Goal: Obtain resource: Obtain resource

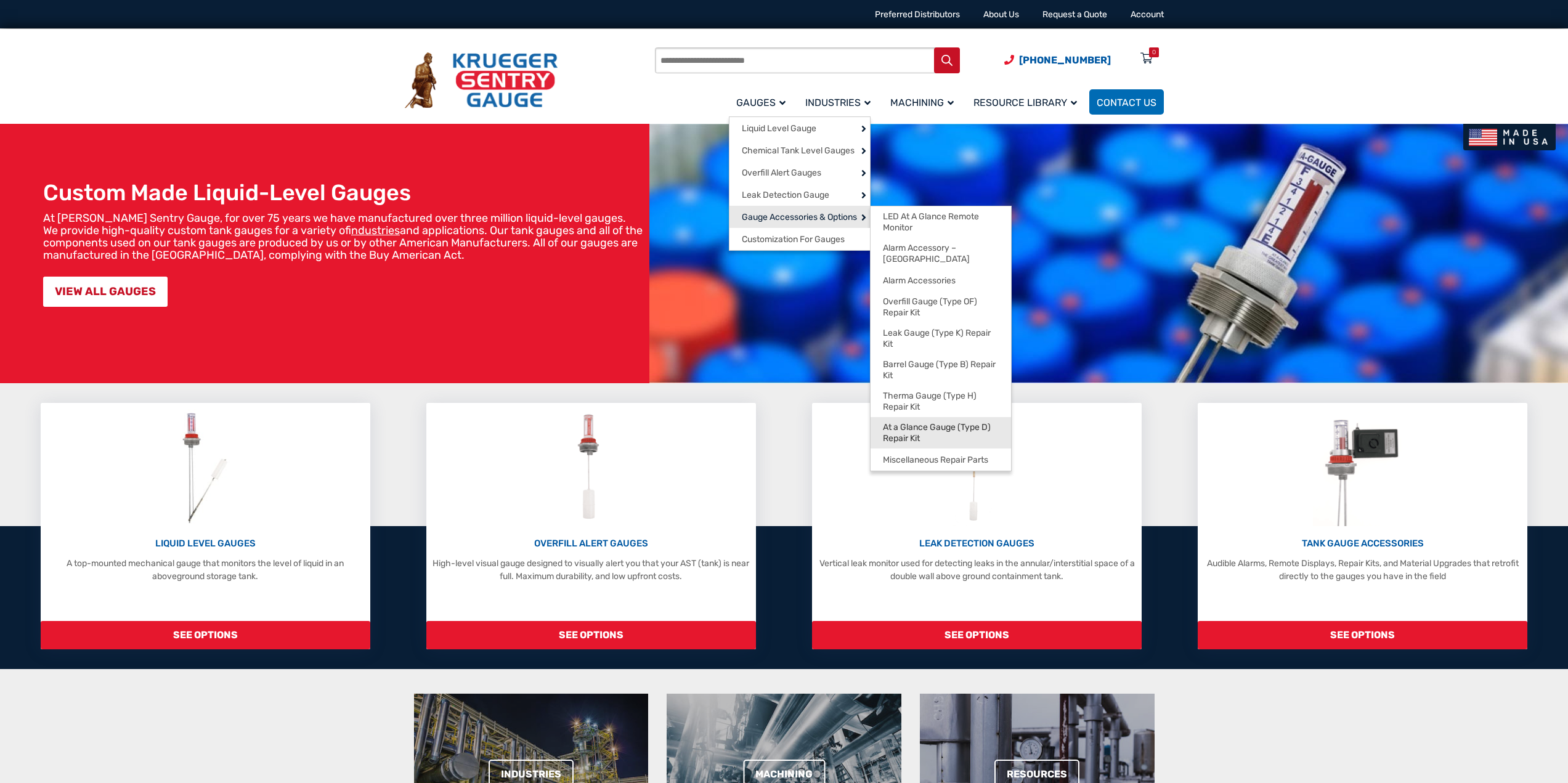
click at [915, 422] on span "At a Glance Gauge (Type D) Repair Kit" at bounding box center [941, 433] width 116 height 21
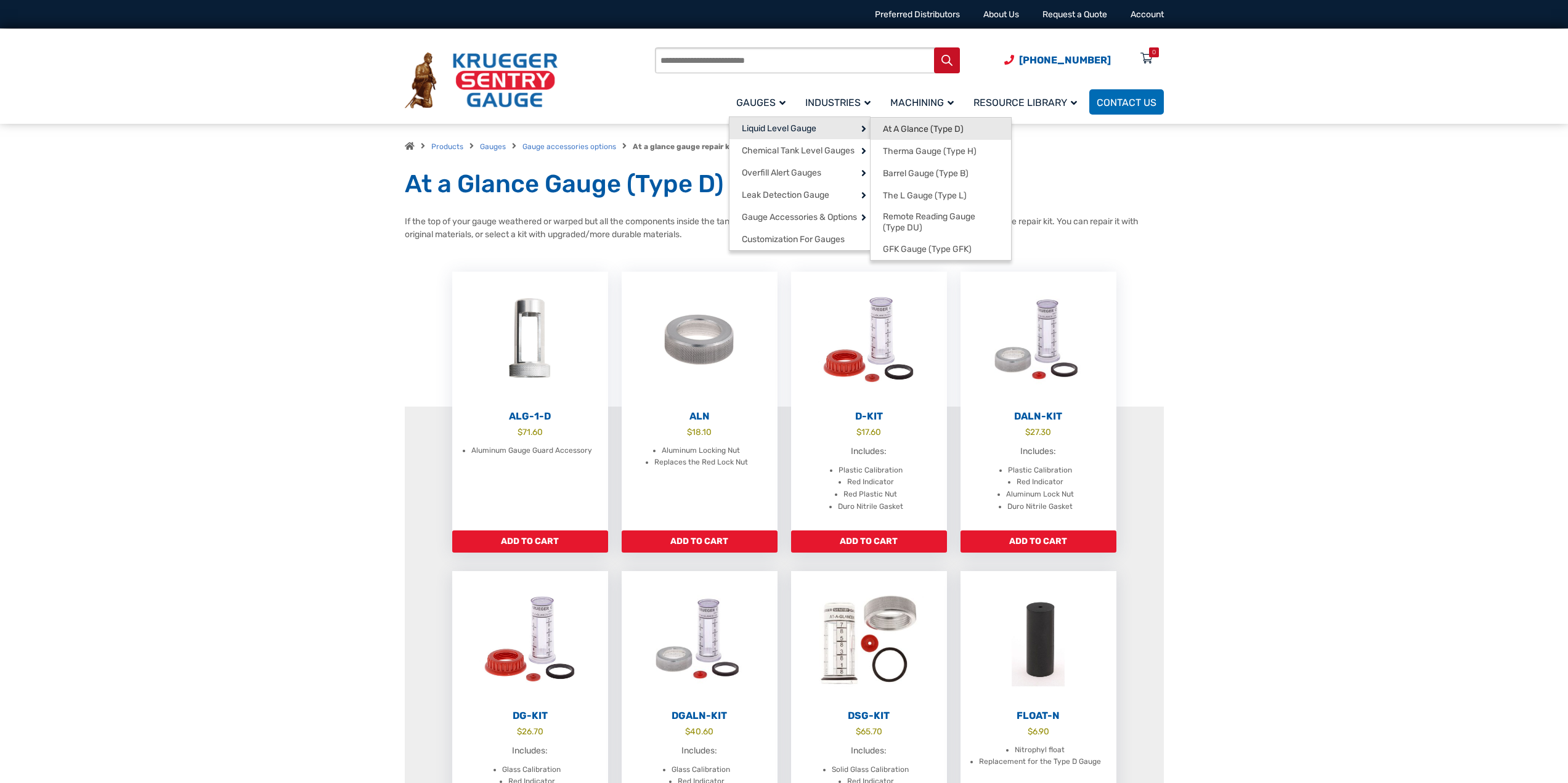
click at [893, 131] on span "At A Glance (Type D)" at bounding box center [923, 129] width 81 height 11
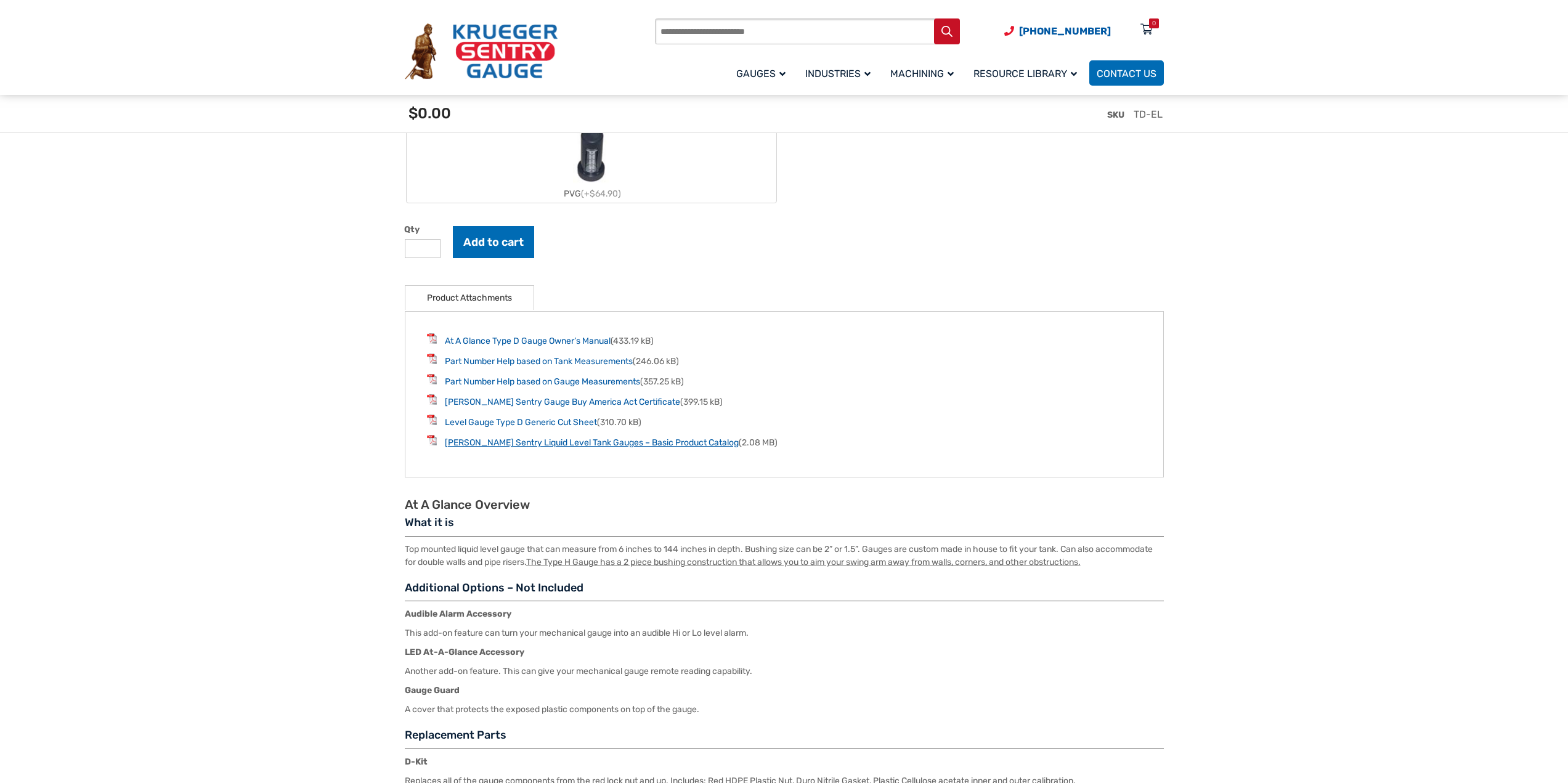
scroll to position [1494, 0]
click at [519, 442] on link "Krueger Sentry Liquid Level Tank Gauges – Basic Product Catalog" at bounding box center [592, 442] width 294 height 11
click at [495, 422] on link "Level Gauge Type D Generic Cut Sheet" at bounding box center [521, 421] width 152 height 11
click at [499, 366] on link "Part Number Help based on Tank Measurements" at bounding box center [539, 360] width 188 height 11
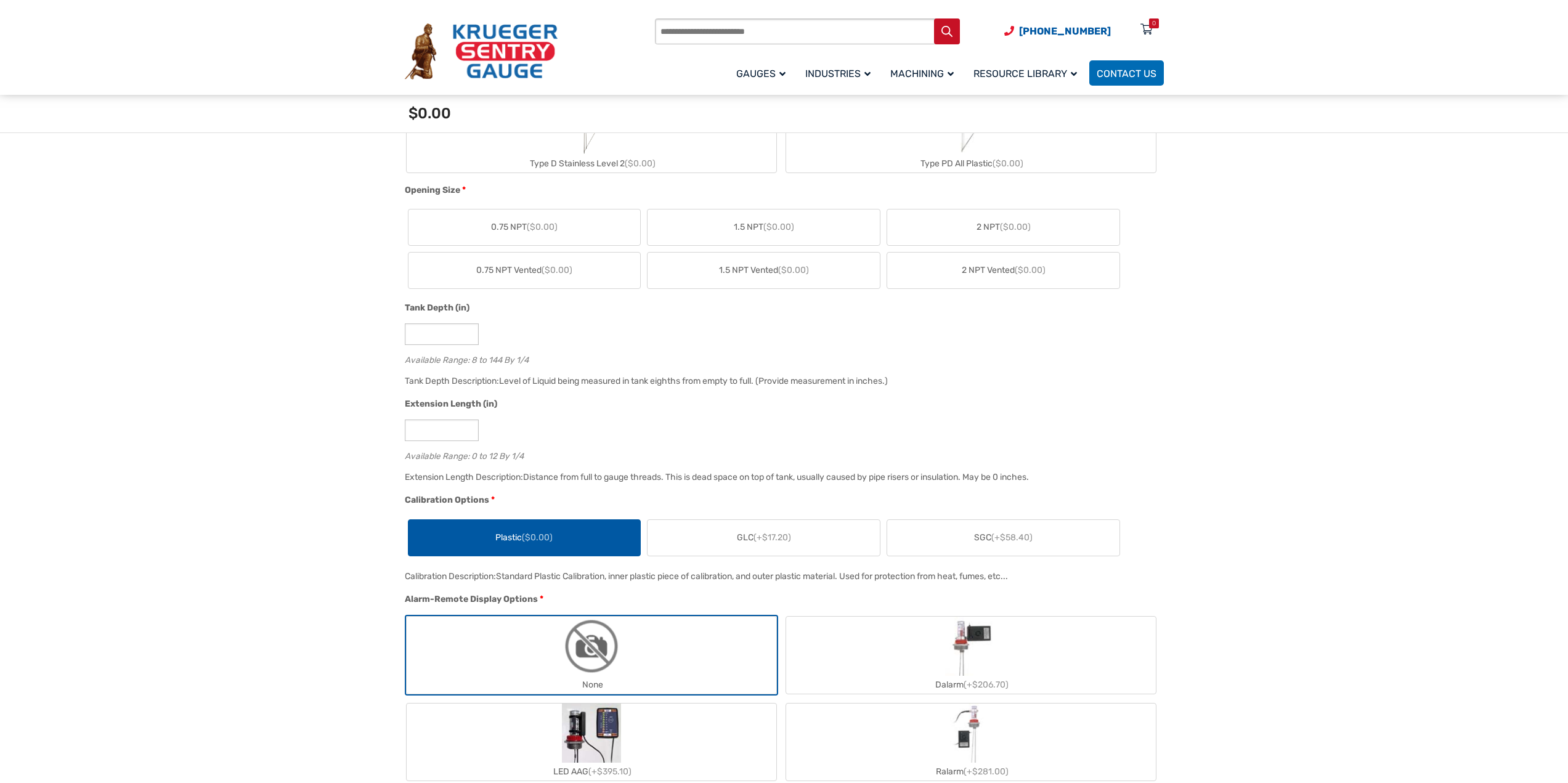
scroll to position [339, 0]
